Goal: Check status: Check status

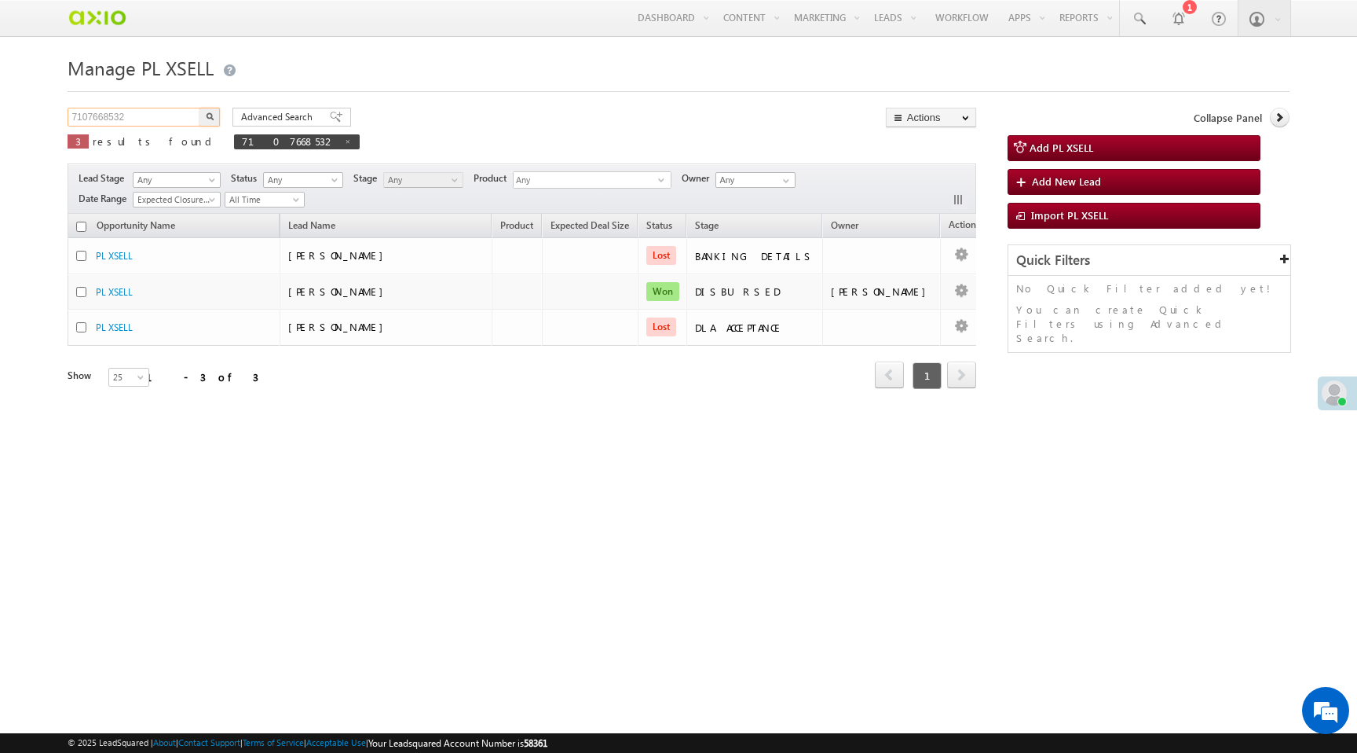
click at [101, 123] on input "7107668532" at bounding box center [135, 117] width 134 height 19
click at [211, 117] on img "button" at bounding box center [210, 116] width 8 height 8
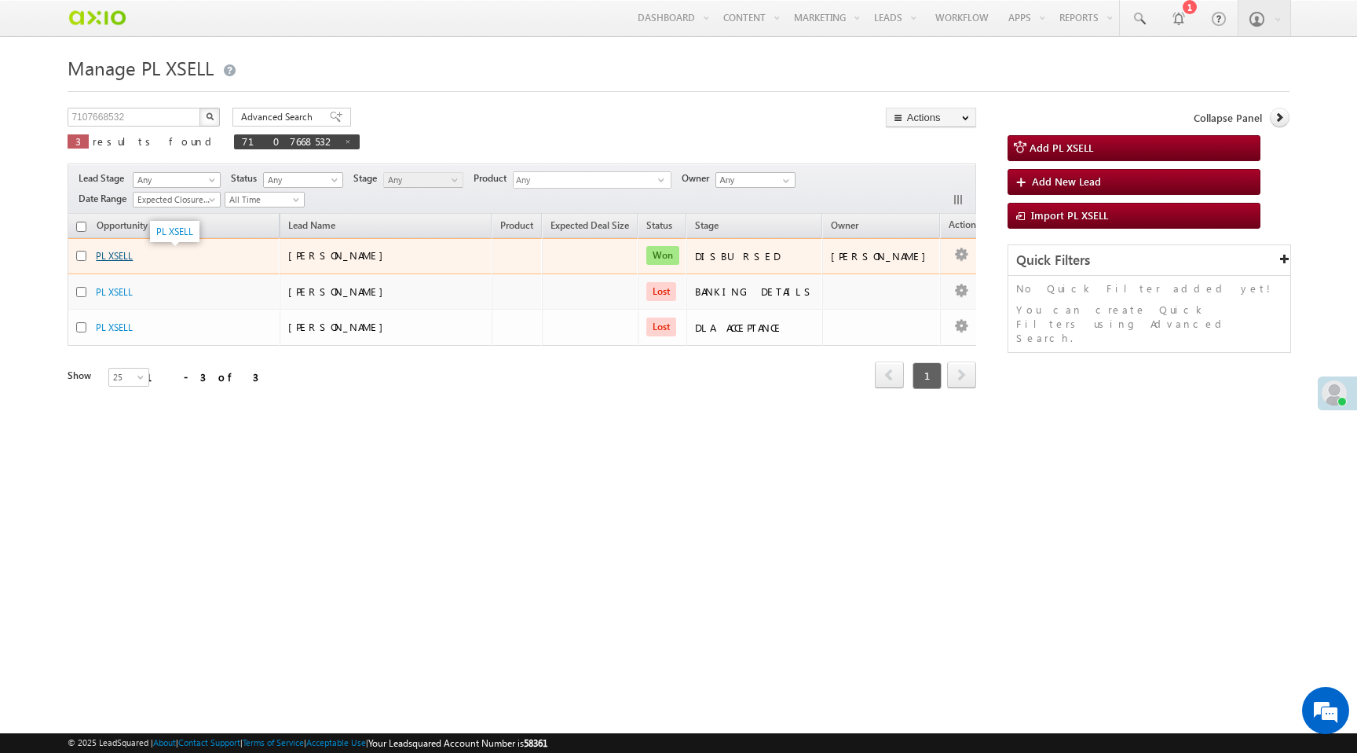
click at [116, 262] on link "PL XSELL" at bounding box center [114, 256] width 37 height 12
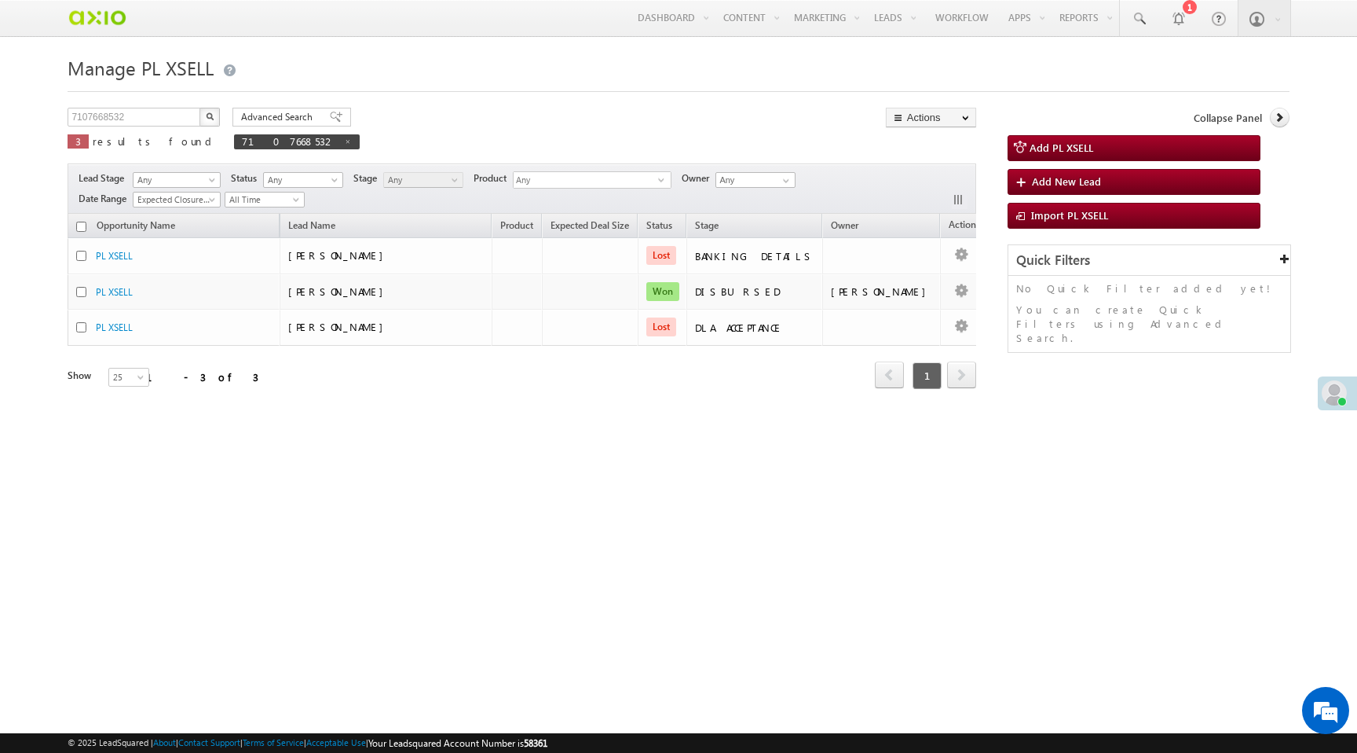
click at [211, 117] on img "button" at bounding box center [210, 116] width 8 height 8
